Goal: Use online tool/utility: Utilize a website feature to perform a specific function

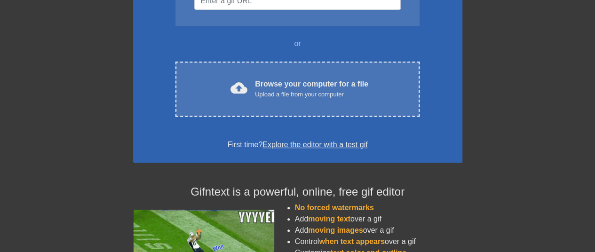
scroll to position [47, 0]
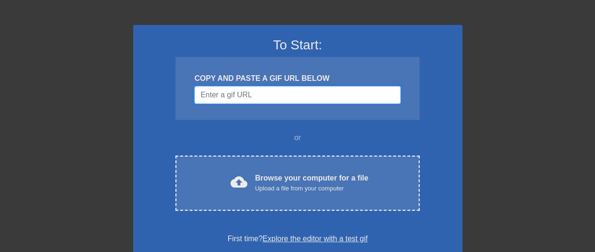
click at [261, 95] on input "Username" at bounding box center [297, 95] width 206 height 18
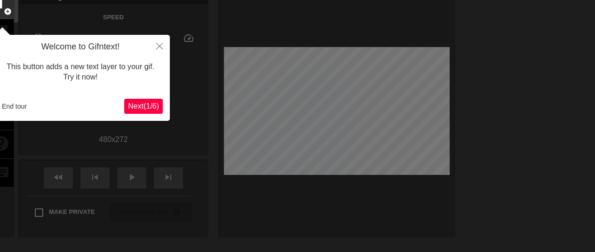
scroll to position [23, 0]
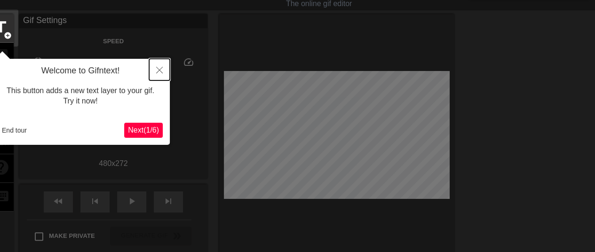
click at [157, 71] on icon "Close" at bounding box center [159, 70] width 7 height 7
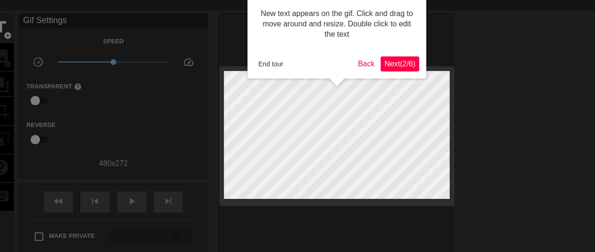
scroll to position [0, 0]
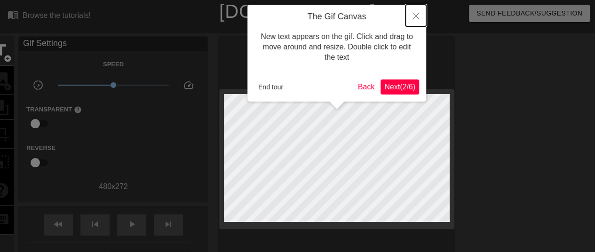
click at [416, 13] on icon "Close" at bounding box center [415, 16] width 7 height 7
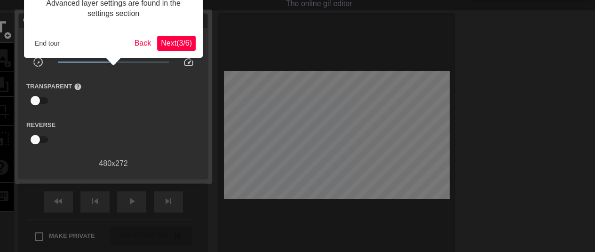
click at [171, 46] on span "Next ( 3 / 6 )" at bounding box center [176, 43] width 31 height 8
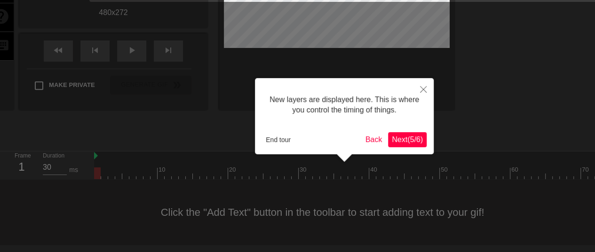
click at [393, 137] on span "Next ( 5 / 6 )" at bounding box center [406, 139] width 31 height 8
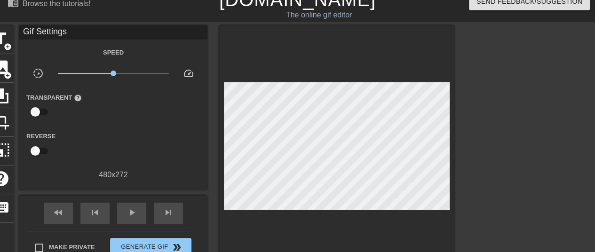
scroll to position [0, 0]
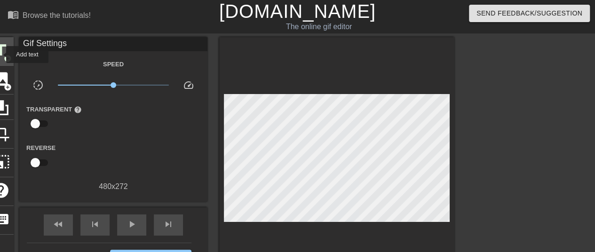
click at [0, 55] on span "title" at bounding box center [1, 50] width 18 height 18
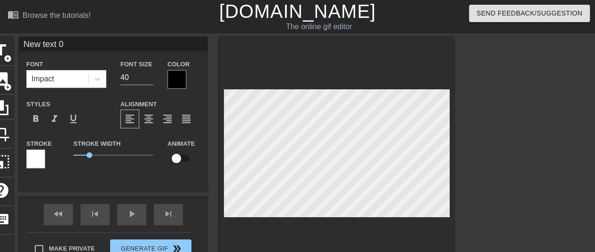
scroll to position [1, 2]
type input "I"
type textarea "I"
type input "I'"
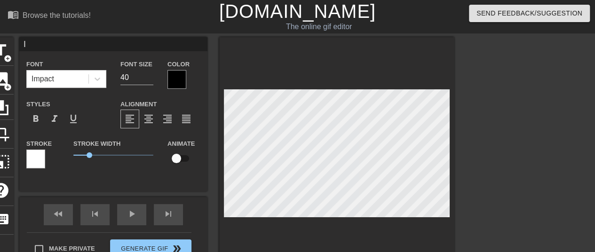
type textarea "I'"
type input "I'm"
type textarea "I'm"
type input "I'm"
type textarea "I'm"
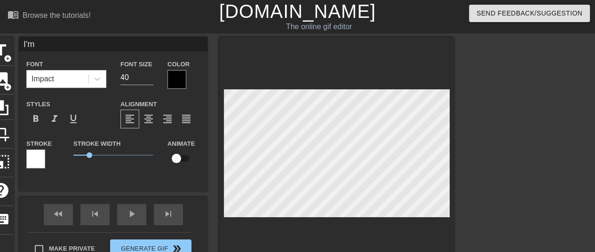
type input "I'm g"
type textarea "I'm g"
type input "I'm go"
type textarea "I'm go"
type input "I'm gon"
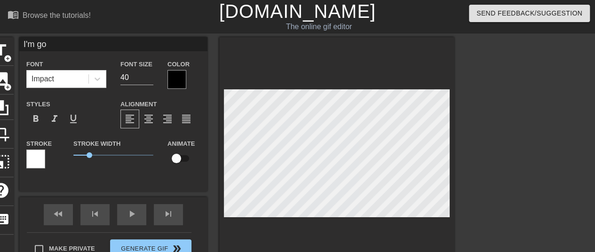
type textarea "I'm gon"
type input "I'm gonn"
type textarea "I'm gonn"
type input "I'm gonna"
type textarea "I'm gonna"
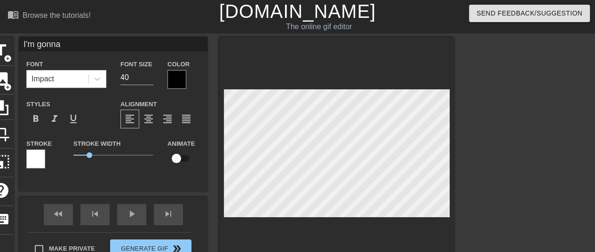
type input "I'm gonna"
type textarea "I'm gonna"
type input "I'm gonna f"
type textarea "I'm gonna f"
type input "I'm gonna fi"
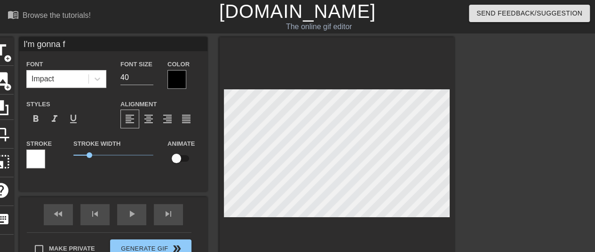
type textarea "I'm gonna fi"
type input "I'm gonna fin"
type textarea "I'm gonna fin"
type input "I'm gonna find"
type textarea "I'm gonna find"
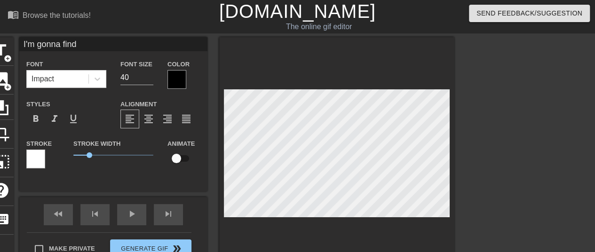
type input "I'm gonna find"
type textarea "I'm gonna find"
type input "I'm gonna find j"
type textarea "I'm gonna find j"
type input "I'm gonna find ja"
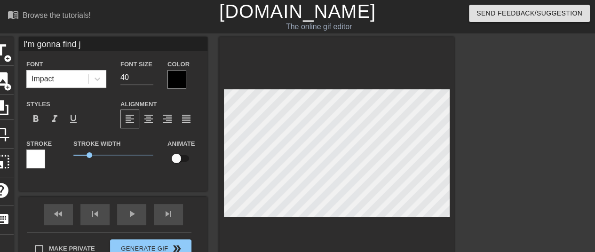
type textarea "I'm gonna find ja"
type input "I'm gonna find jar"
type textarea "I'm gonna find jar"
type input "I'm gonna find jare"
type textarea "I'm gonna find jare"
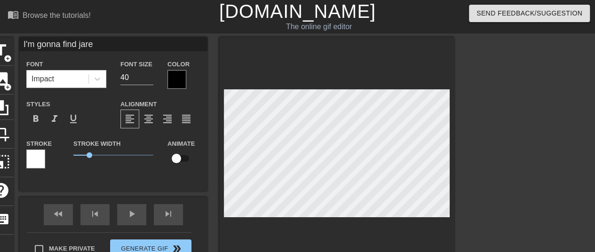
scroll to position [1, 4]
type input "I'm gonna find [PERSON_NAME]"
type textarea "I'm gonna find [PERSON_NAME]"
type input "I'm gonna find [PERSON_NAME],"
type textarea "I'm gonna find [PERSON_NAME],"
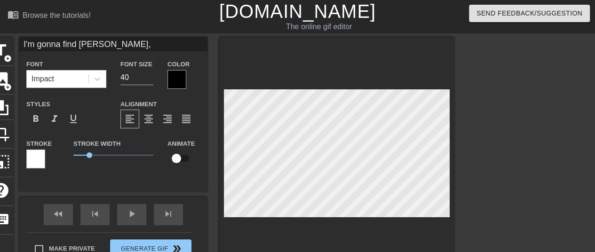
type input "I'm gonna find [PERSON_NAME],"
type textarea "I'm gonna find [PERSON_NAME],"
type input "I'm gonna find [PERSON_NAME], m"
type textarea "I'm gonna find [PERSON_NAME], m"
type input "I'm gonna find [PERSON_NAME], mu"
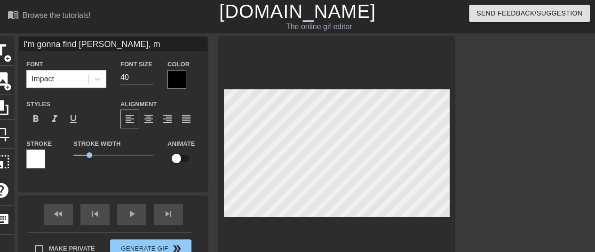
type textarea "I'm gonna find [PERSON_NAME], mu"
type input "I'm gonna find [PERSON_NAME], mut"
type textarea "I'm gonna find [PERSON_NAME], mut"
type input "I'm gonna find [PERSON_NAME], mu"
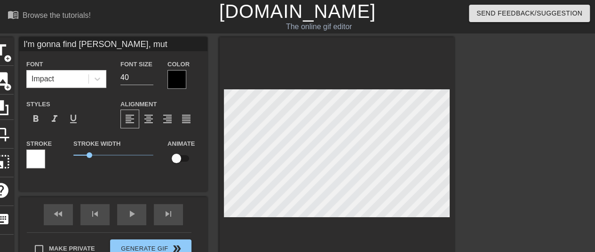
type textarea "I'm gonna find [PERSON_NAME], mu"
type input "I'm gonna find [PERSON_NAME], m"
type textarea "I'm gonna find [PERSON_NAME], m"
type input "I'm gonna find [PERSON_NAME],"
type textarea "I'm gonna find [PERSON_NAME],"
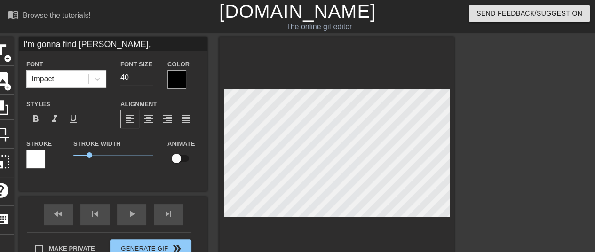
type input "I'm gonna find [PERSON_NAME],"
type textarea "I'm gonna find [PERSON_NAME],"
type input "I'm gonna find [PERSON_NAME]"
type textarea "I'm gonna find [PERSON_NAME]"
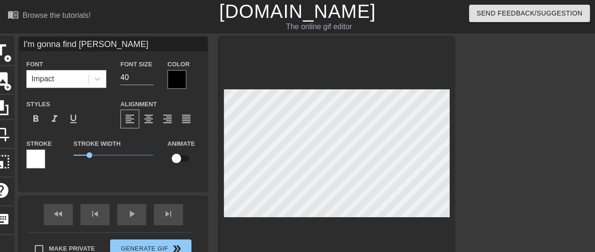
type input "I'm gonna find [PERSON_NAME]!"
type textarea "I'm gonna find [PERSON_NAME]!"
type input "I'm gonna find [PERSON_NAME]"
type textarea "I'm gonna find [PERSON_NAME]"
type input "I'm gonna find [PERSON_NAME]."
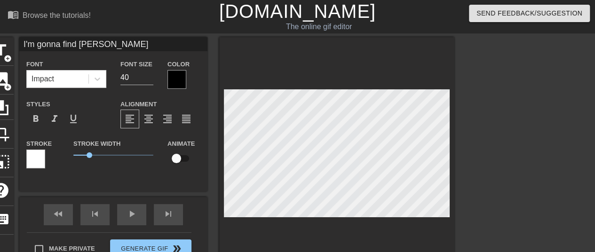
type textarea "I'm gonna find [PERSON_NAME]."
type input "I'm gonna find [PERSON_NAME]."
type textarea "I'm gonna find [PERSON_NAME]."
type input "I'm gonna find [PERSON_NAME]. m"
type textarea "I'm gonna find [PERSON_NAME]. m"
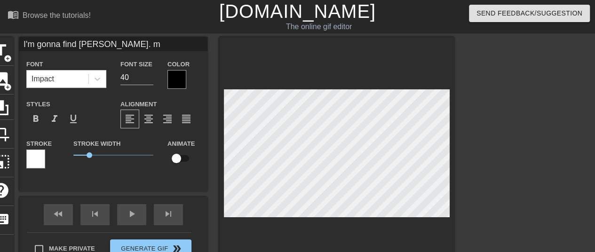
type input "I'm gonna find [PERSON_NAME]. mo"
type textarea "I'm gonna find [PERSON_NAME]. mo"
type input "I'm gonna find [PERSON_NAME]. mof"
type textarea "I'm gonna find [PERSON_NAME]. mof"
type input "I'm gonna find [PERSON_NAME]. mofo"
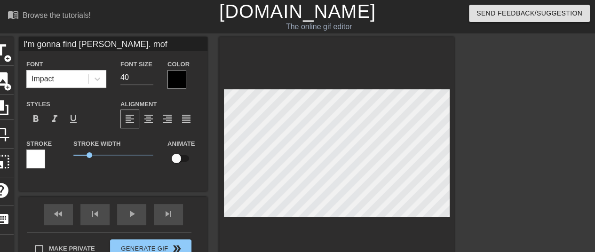
type textarea "I'm gonna find [PERSON_NAME]. mofo"
type input "I'm gonna find [PERSON_NAME].mofo"
type textarea "I'm gonna find [PERSON_NAME].mofo"
type input "I'm gonna find jaredmofo"
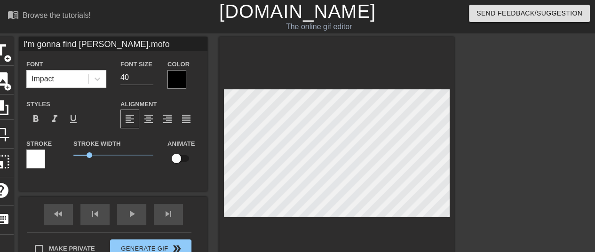
type textarea "I'm gonna find jaredmofo"
type input "I'm gonna find [PERSON_NAME]"
type textarea "I'm gonna find [PERSON_NAME]"
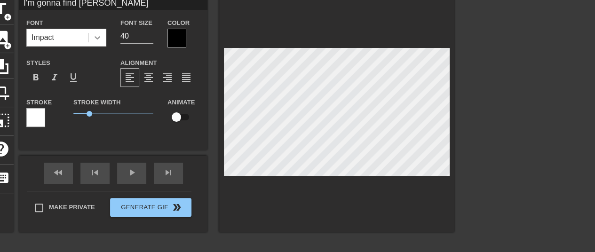
scroll to position [0, 0]
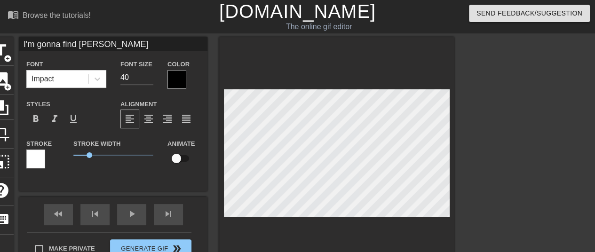
click at [167, 79] on div at bounding box center [176, 79] width 19 height 19
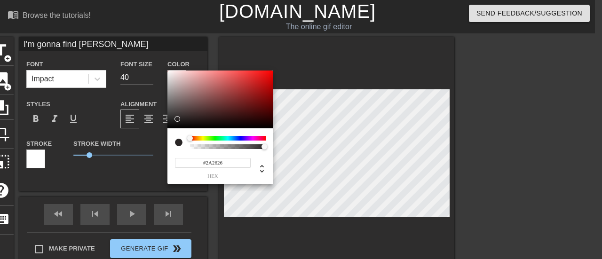
drag, startPoint x: 172, startPoint y: 125, endPoint x: 178, endPoint y: 119, distance: 8.3
click at [178, 119] on div at bounding box center [220, 99] width 106 height 58
type input "#000000"
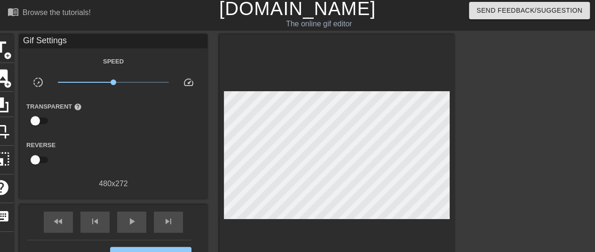
scroll to position [130, 0]
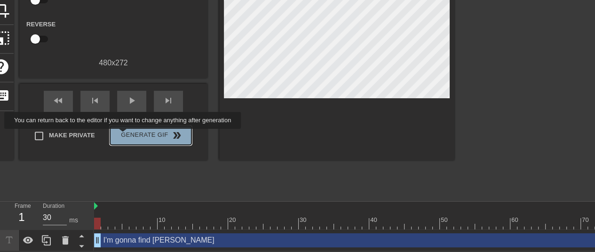
click at [124, 135] on button "Generate Gif double_arrow" at bounding box center [150, 135] width 81 height 19
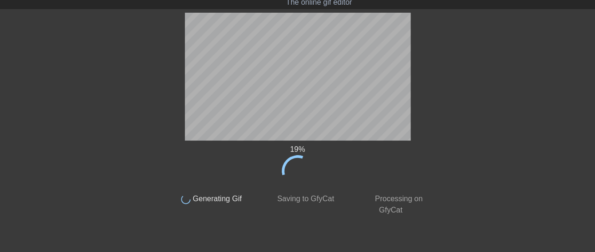
scroll to position [0, 0]
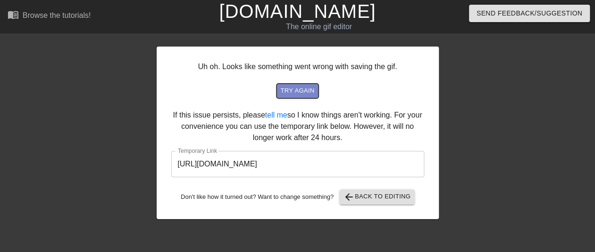
click at [305, 92] on span "try again" at bounding box center [297, 91] width 34 height 11
click at [262, 164] on input "[URL][DOMAIN_NAME]" at bounding box center [297, 164] width 253 height 26
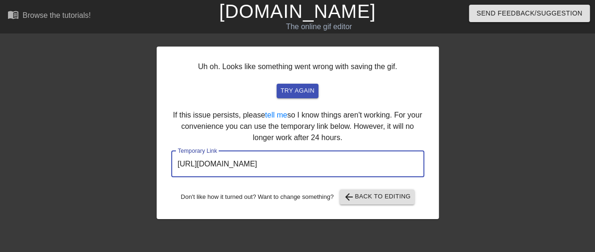
click at [262, 164] on input "[URL][DOMAIN_NAME]" at bounding box center [297, 164] width 253 height 26
click at [110, 54] on div at bounding box center [74, 178] width 141 height 282
